Goal: Task Accomplishment & Management: Complete application form

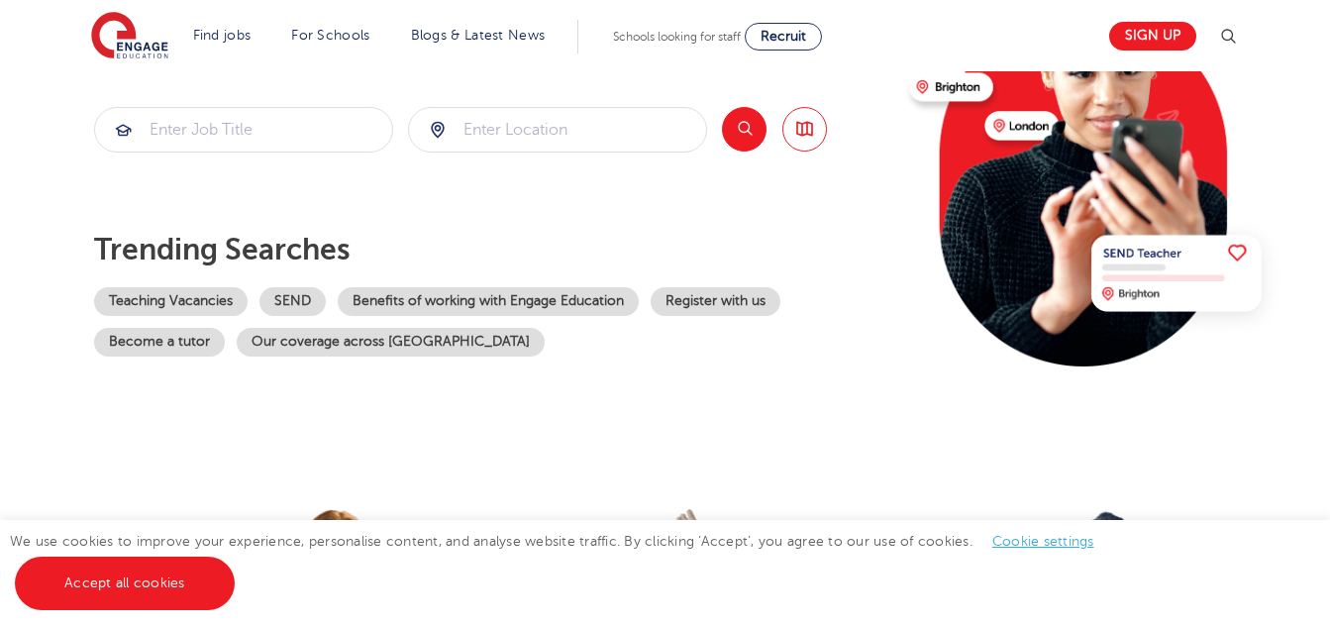
scroll to position [297, 0]
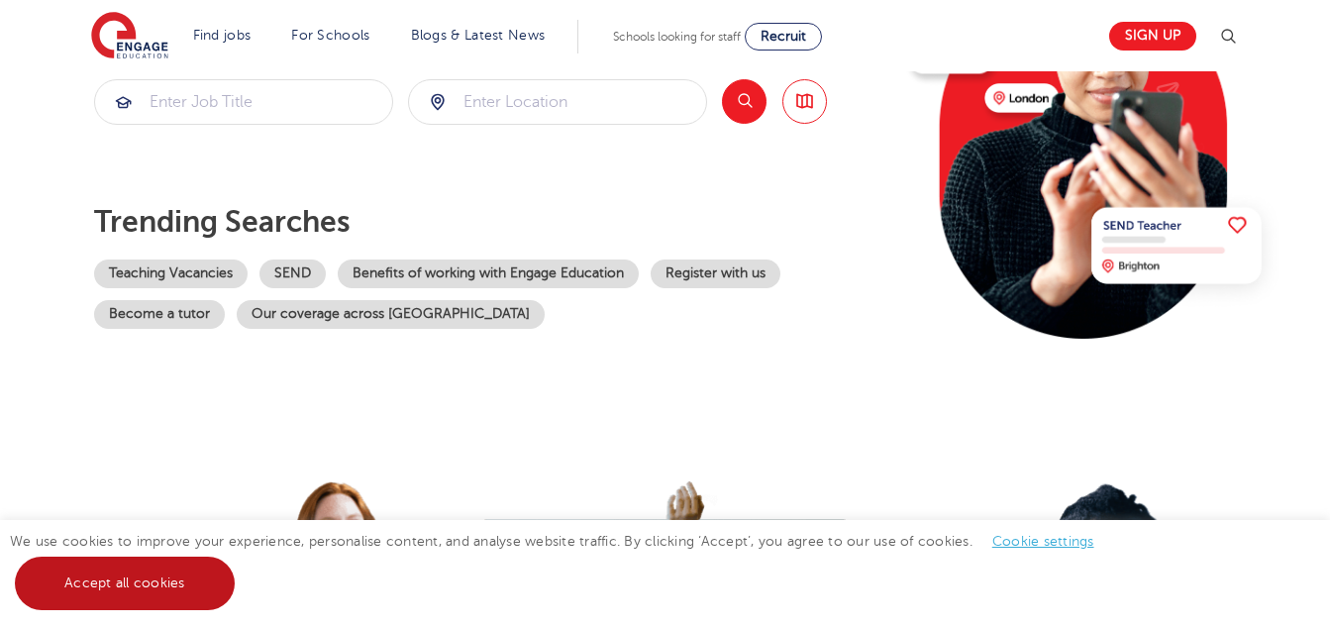
click at [95, 583] on link "Accept all cookies" at bounding box center [125, 582] width 220 height 53
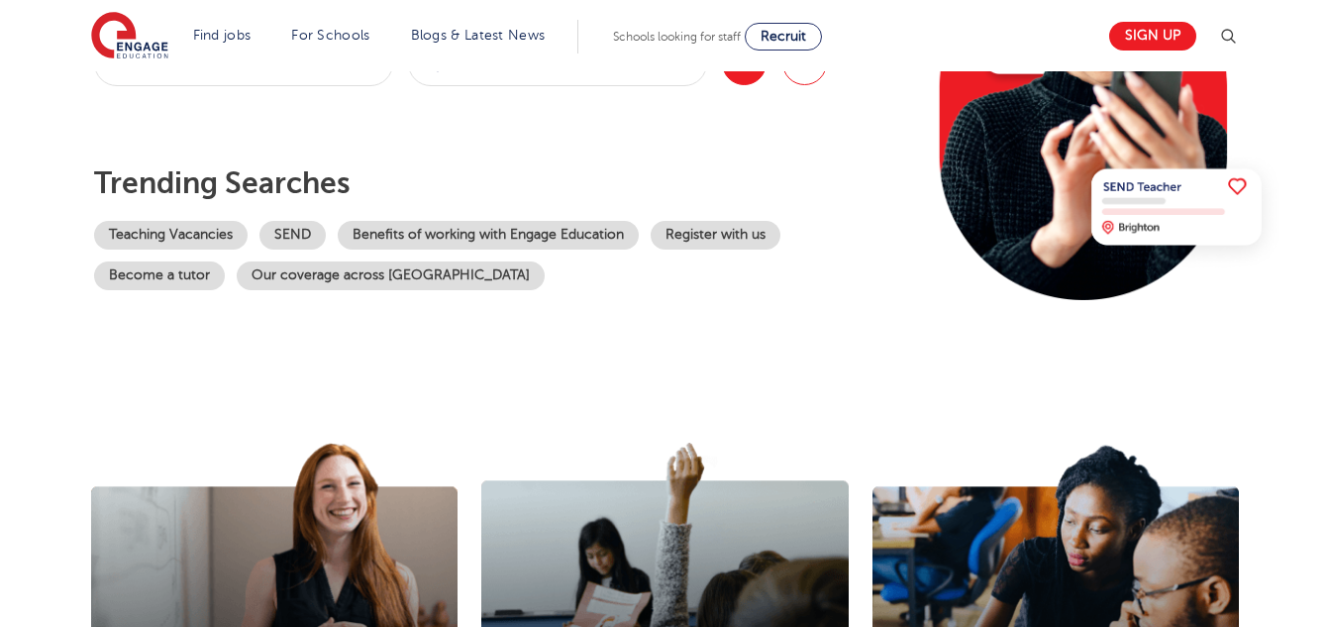
scroll to position [99, 0]
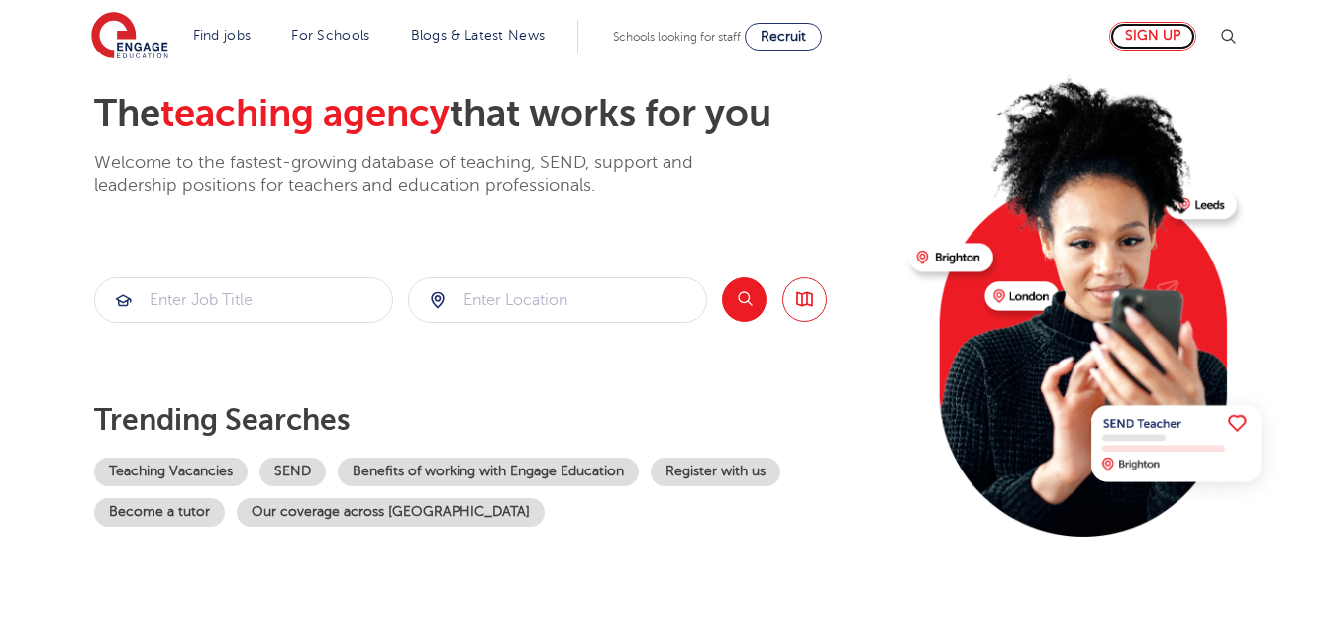
click at [1161, 29] on link "Sign up" at bounding box center [1152, 36] width 87 height 29
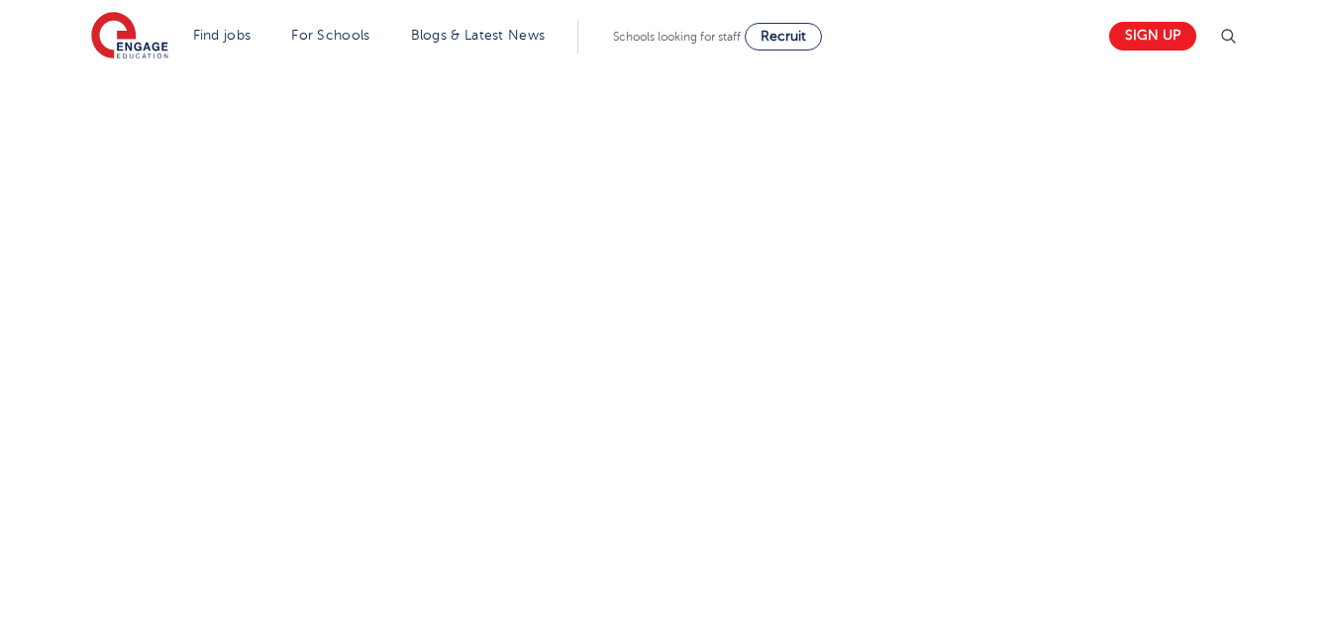
scroll to position [1089, 0]
click at [942, 401] on div "Let us know more about you!" at bounding box center [664, 111] width 1201 height 1046
click at [937, 349] on div "Let us know more about you!" at bounding box center [664, 377] width 1201 height 861
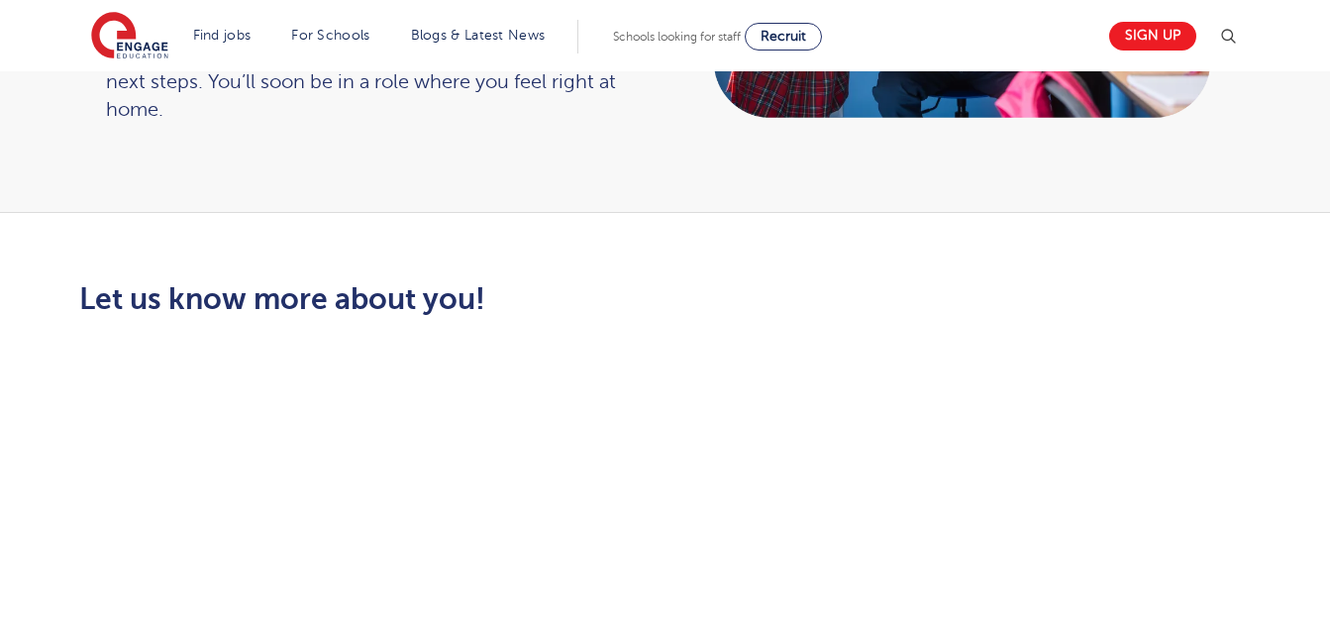
scroll to position [426, 0]
